Goal: Task Accomplishment & Management: Use online tool/utility

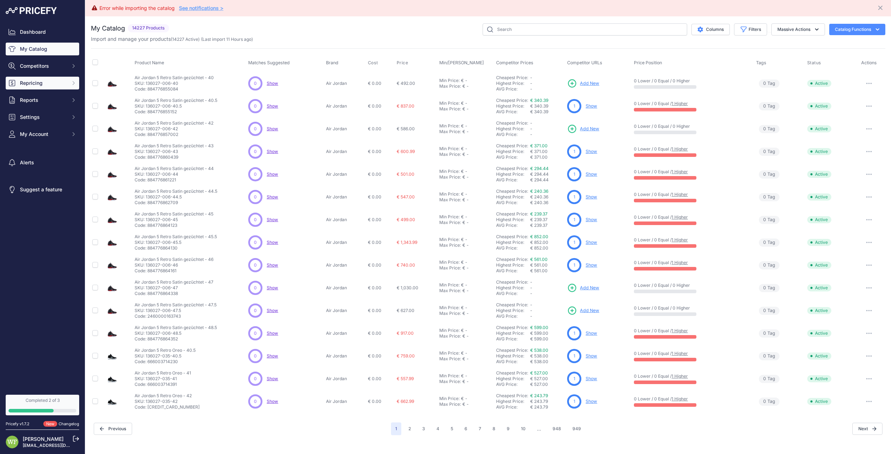
click at [25, 83] on span "Repricing" at bounding box center [43, 83] width 46 height 7
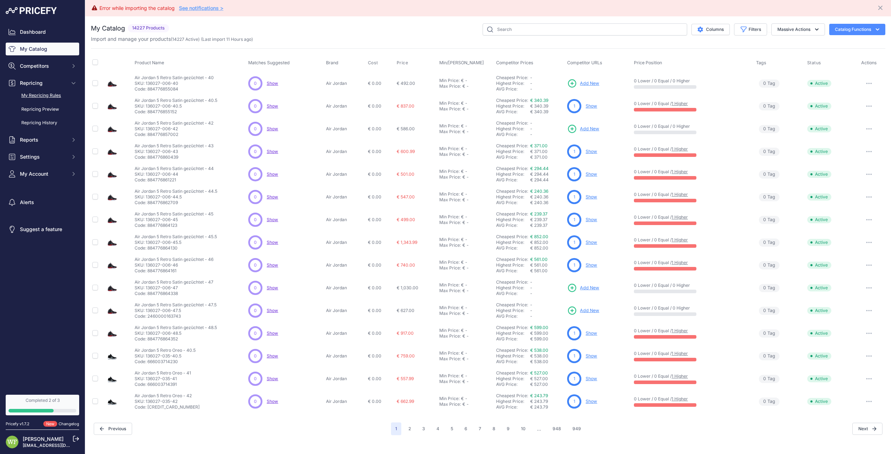
click at [47, 94] on link "My Repricing Rules" at bounding box center [42, 95] width 73 height 12
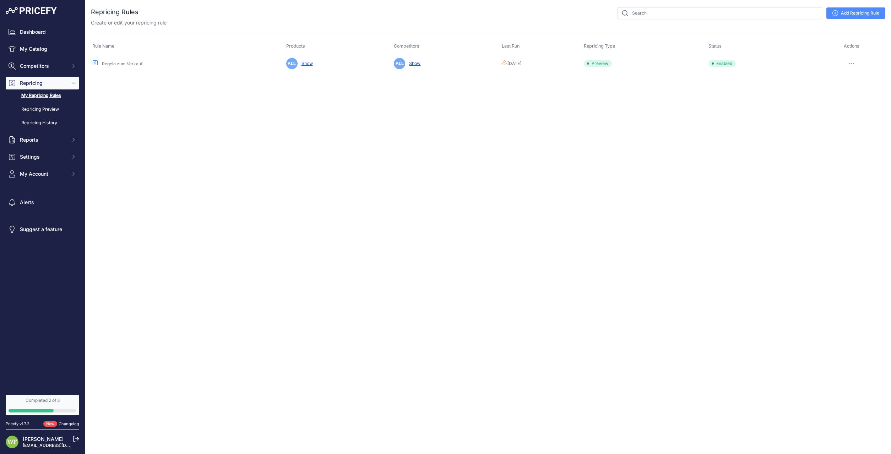
click at [851, 61] on button "button" at bounding box center [851, 64] width 14 height 10
click at [850, 102] on button "Reprice Now" at bounding box center [860, 100] width 45 height 11
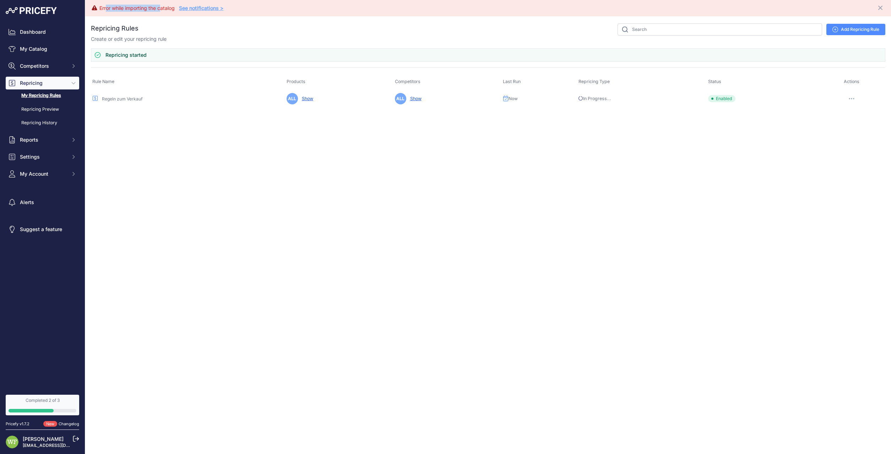
drag, startPoint x: 106, startPoint y: 8, endPoint x: 161, endPoint y: 8, distance: 55.0
click at [161, 8] on div "Error while importing the catalog" at bounding box center [136, 8] width 75 height 7
click at [192, 11] on link "See notifications >" at bounding box center [201, 8] width 44 height 6
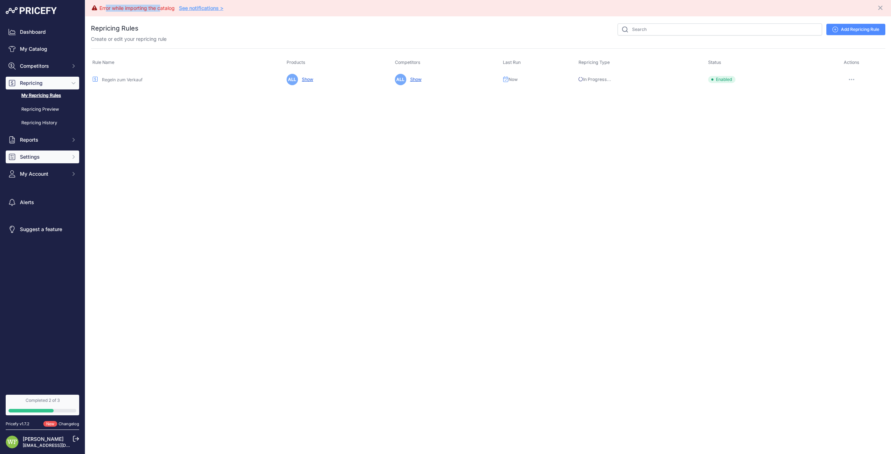
click at [38, 155] on span "Settings" at bounding box center [43, 156] width 46 height 7
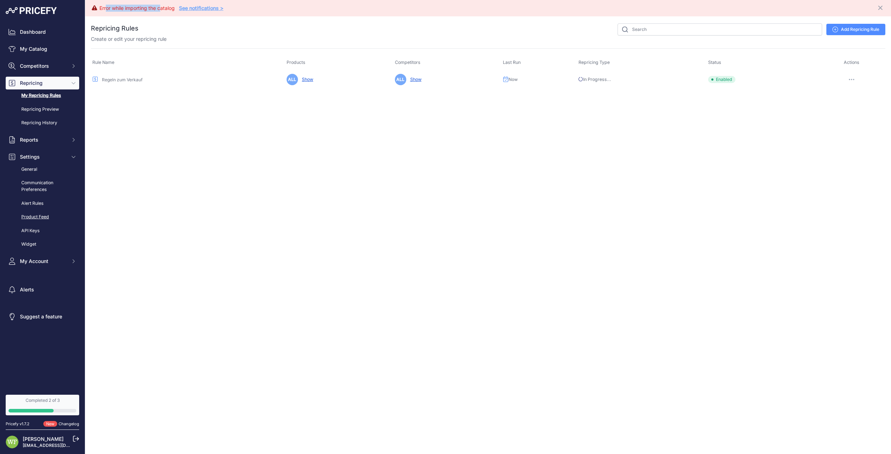
click at [35, 215] on link "Product Feed" at bounding box center [42, 217] width 73 height 12
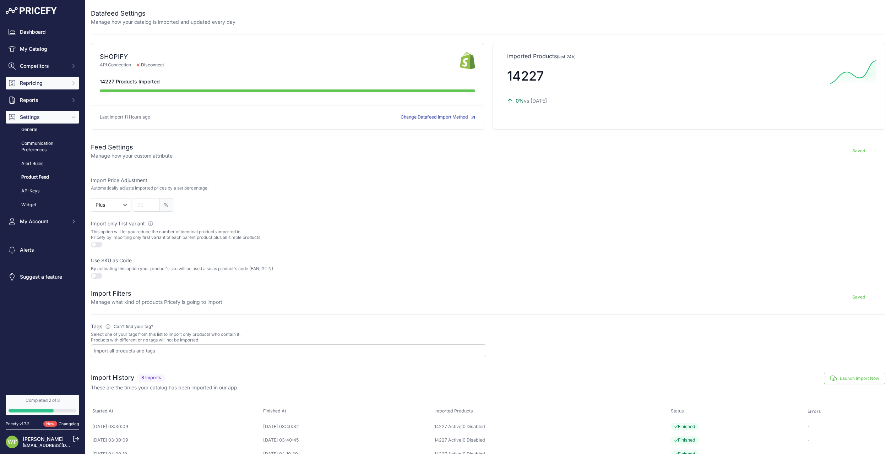
click at [34, 83] on span "Repricing" at bounding box center [43, 83] width 46 height 7
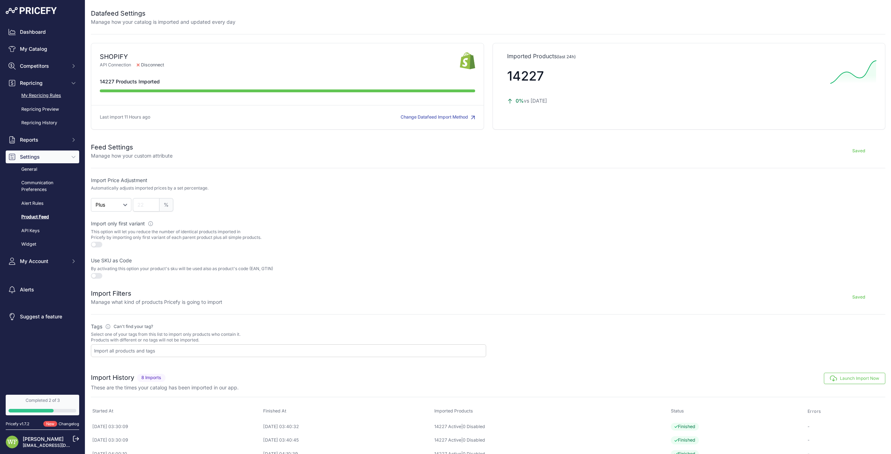
click at [47, 90] on link "My Repricing Rules" at bounding box center [42, 95] width 73 height 12
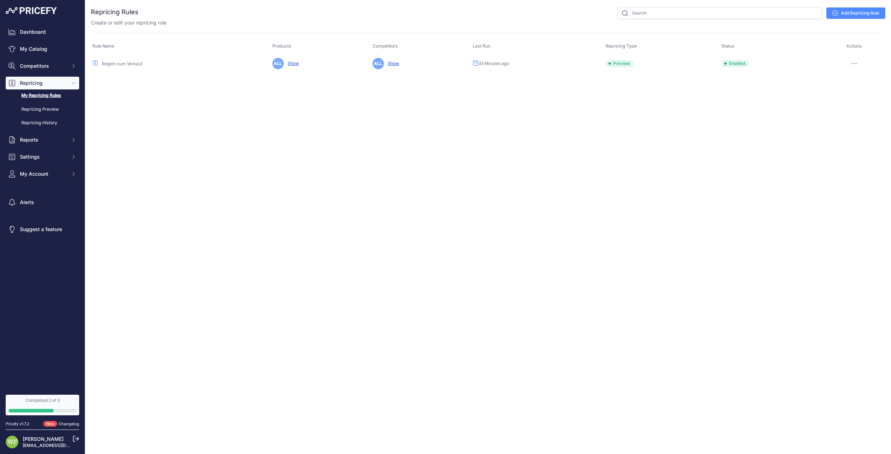
click at [850, 65] on button "button" at bounding box center [854, 64] width 14 height 10
click at [860, 102] on button "Reprice Now" at bounding box center [860, 100] width 45 height 11
click at [437, 217] on div "Close You are not connected to the internet." at bounding box center [487, 227] width 805 height 454
